Goal: Task Accomplishment & Management: Manage account settings

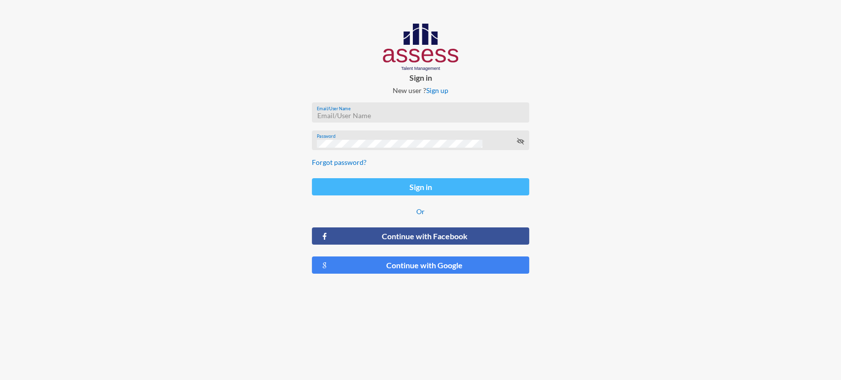
type input "[EMAIL_ADDRESS][DOMAIN_NAME]"
click at [371, 186] on button "Sign in" at bounding box center [420, 186] width 217 height 17
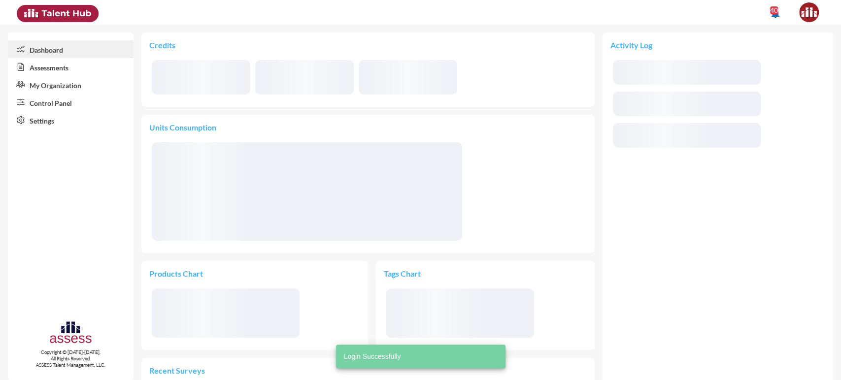
click at [77, 86] on link "My Organization" at bounding box center [71, 85] width 126 height 18
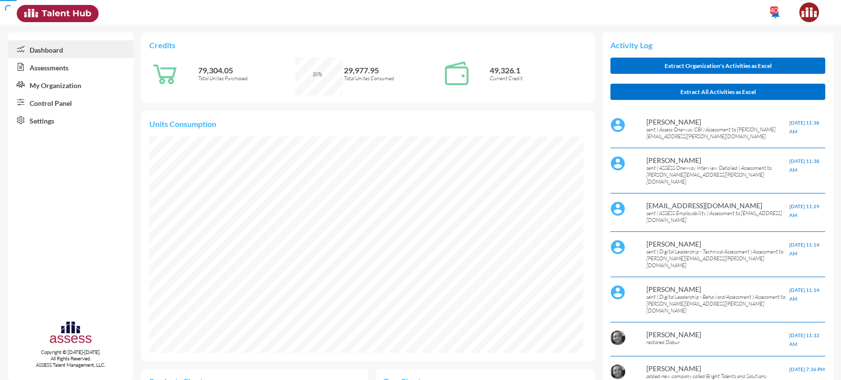
click at [77, 86] on link "My Organization" at bounding box center [71, 85] width 126 height 18
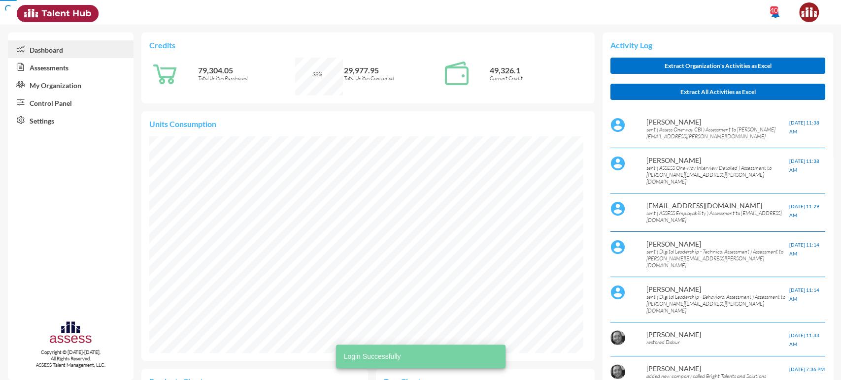
scroll to position [27, 27]
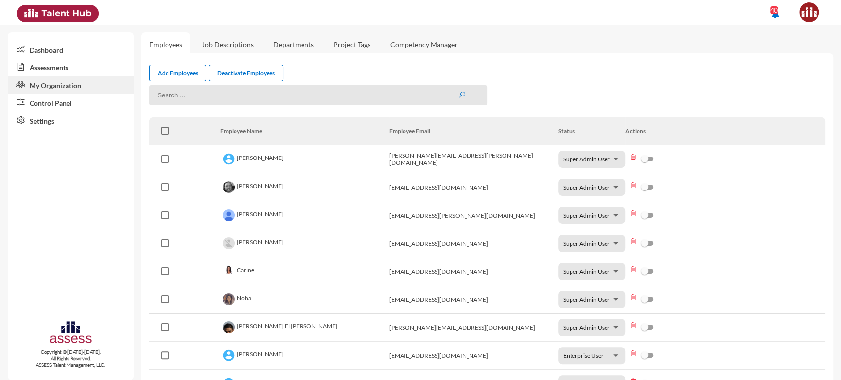
click at [56, 73] on link "Assessments" at bounding box center [71, 67] width 126 height 18
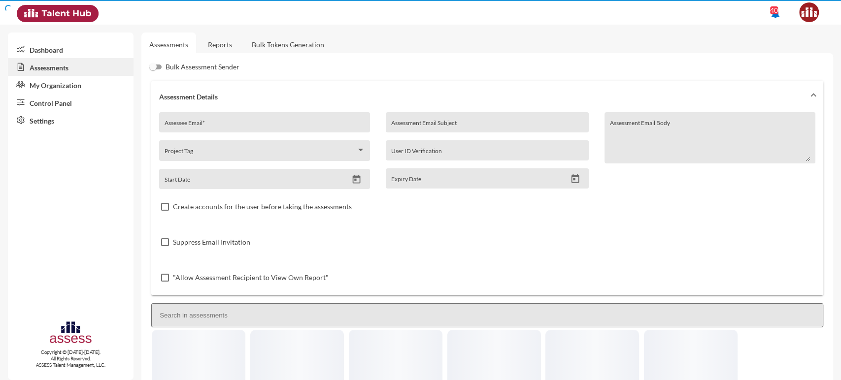
click at [221, 47] on link "Reports" at bounding box center [220, 45] width 40 height 24
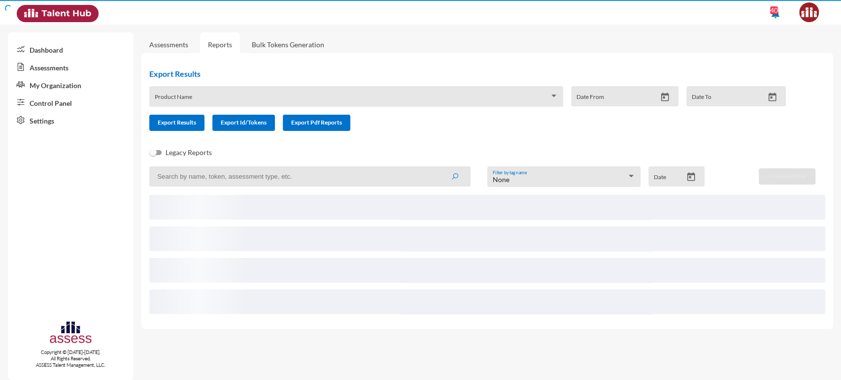
click at [94, 102] on link "Control Panel" at bounding box center [71, 103] width 126 height 18
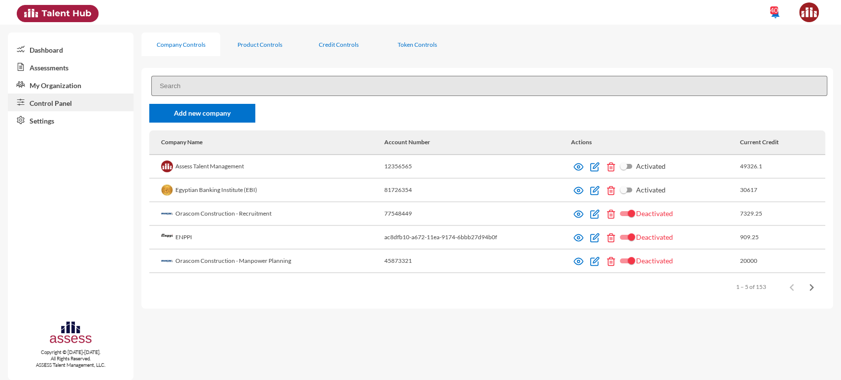
click at [214, 80] on input at bounding box center [489, 86] width 676 height 20
click at [170, 99] on div "r Add new company Company Name Account Number Actions Current Credit Assess Tal…" at bounding box center [486, 188] width 691 height 241
drag, startPoint x: 169, startPoint y: 87, endPoint x: 142, endPoint y: 87, distance: 27.6
click at [142, 87] on div "r Add new company Company Name Account Number Actions Current Credit Assess Tal…" at bounding box center [486, 188] width 691 height 241
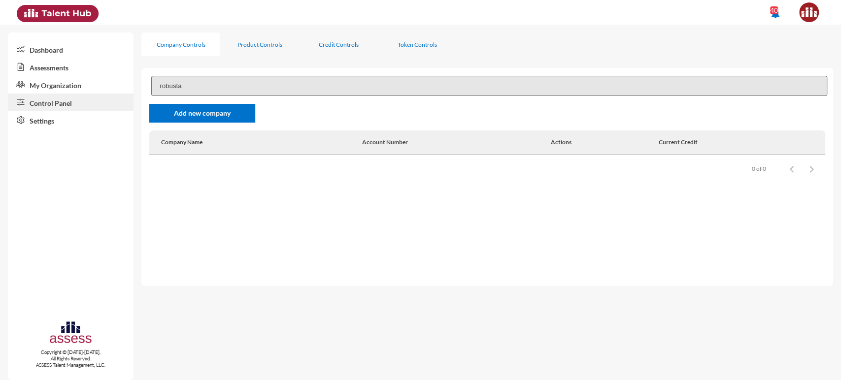
type input "robusta"
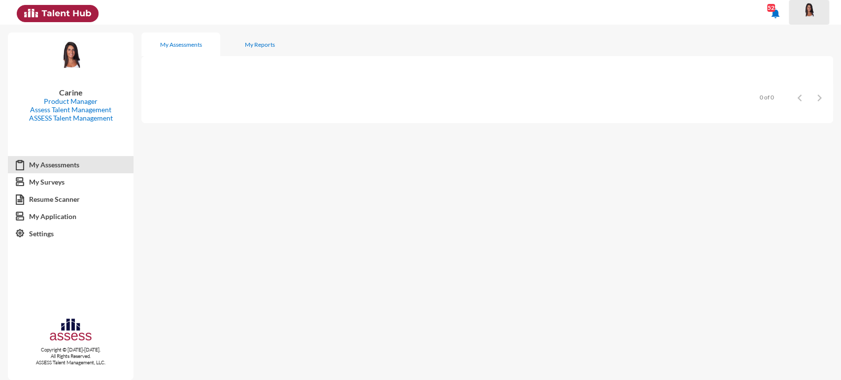
click at [806, 9] on img at bounding box center [809, 9] width 20 height 15
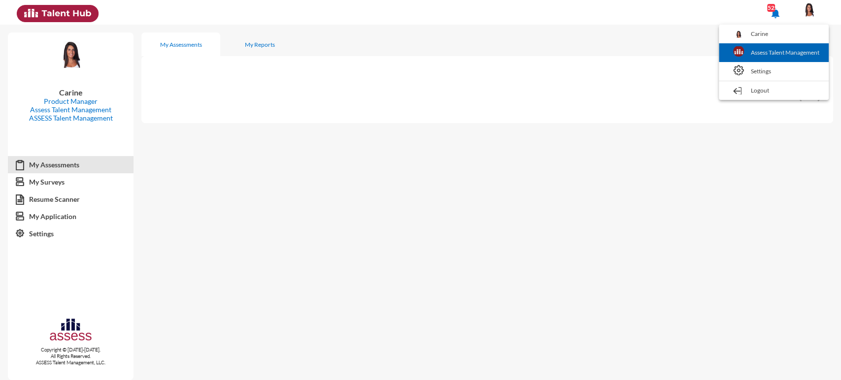
click at [782, 49] on link "Assess Talent Management" at bounding box center [773, 52] width 100 height 19
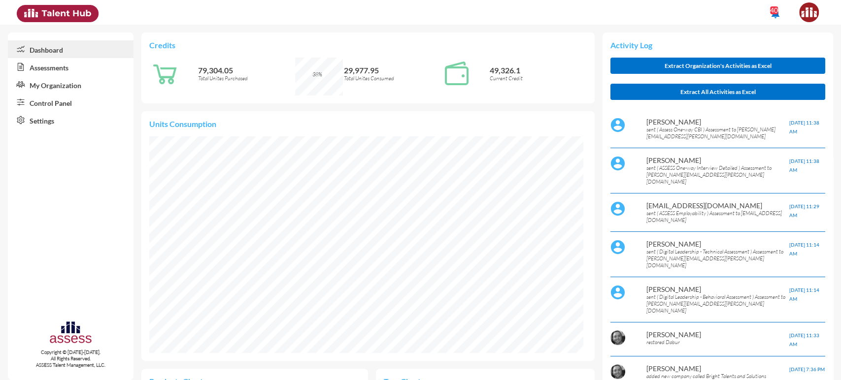
click at [57, 98] on link "Control Panel" at bounding box center [71, 103] width 126 height 18
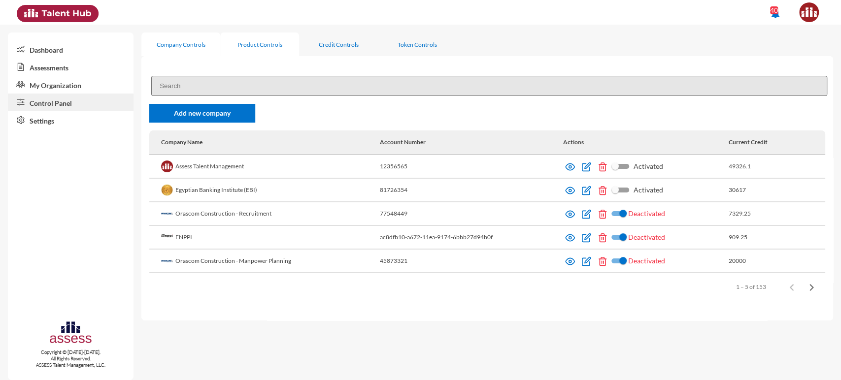
click at [256, 34] on div "Product Controls" at bounding box center [259, 45] width 79 height 24
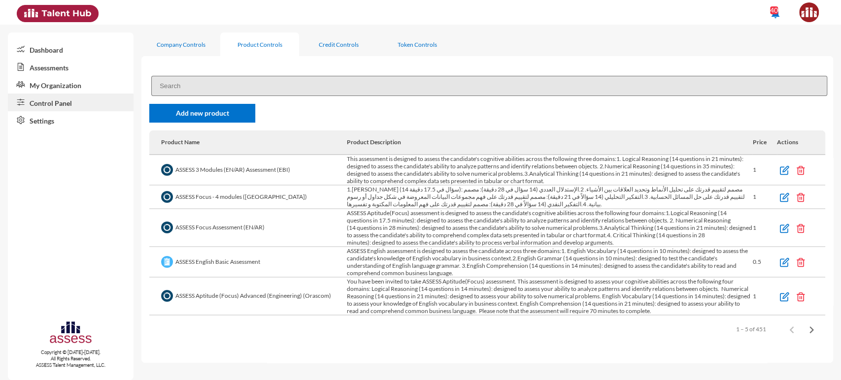
click at [193, 88] on input at bounding box center [489, 86] width 676 height 20
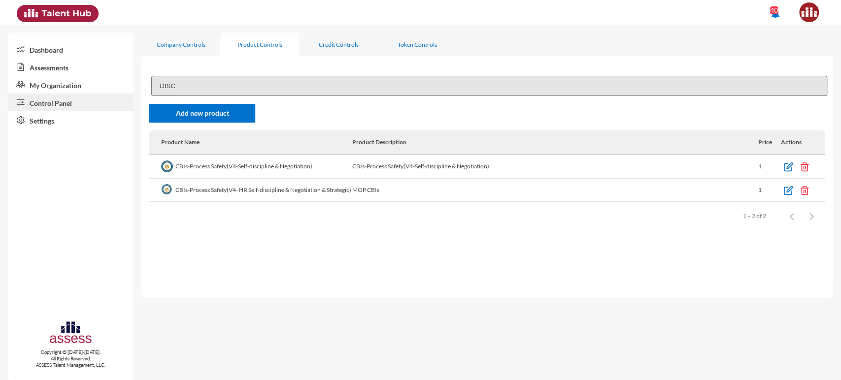
drag, startPoint x: 178, startPoint y: 78, endPoint x: 132, endPoint y: 87, distance: 46.7
click at [132, 87] on mat-sidenav-container "Dashboard Assessments My Organization Control Panel Settings Copyright © 2015-2…" at bounding box center [420, 203] width 841 height 356
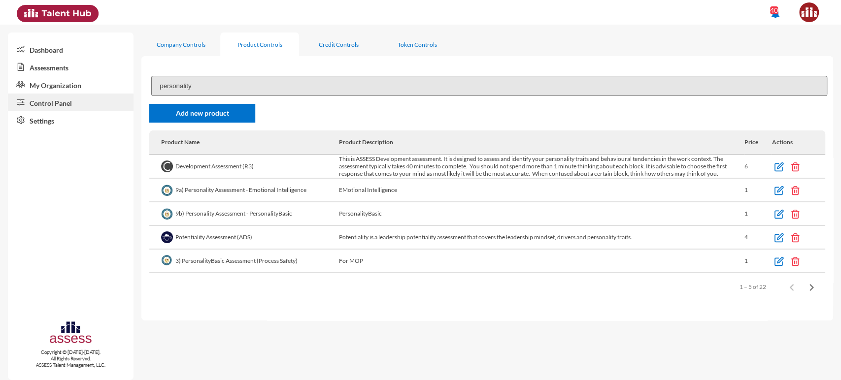
click at [189, 84] on input "personality" at bounding box center [489, 86] width 676 height 20
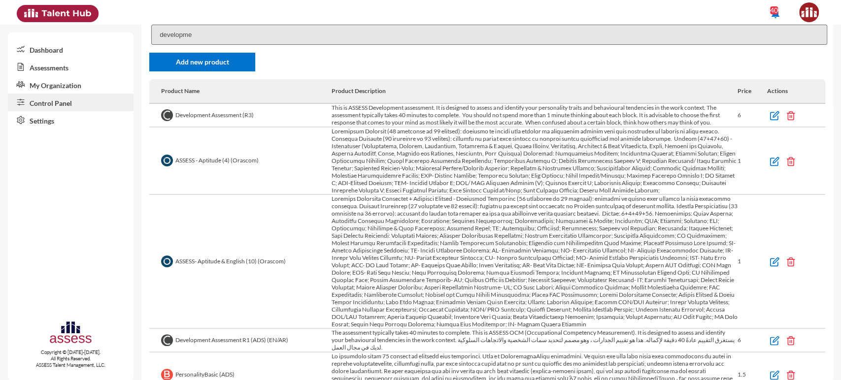
scroll to position [103, 0]
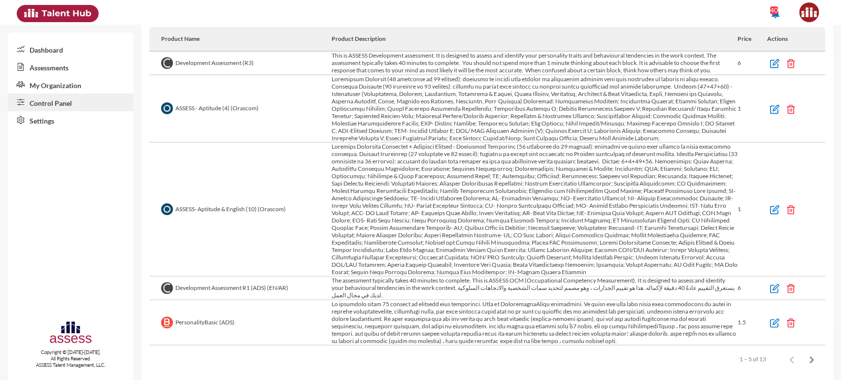
type input "developme"
